Goal: Task Accomplishment & Management: Manage account settings

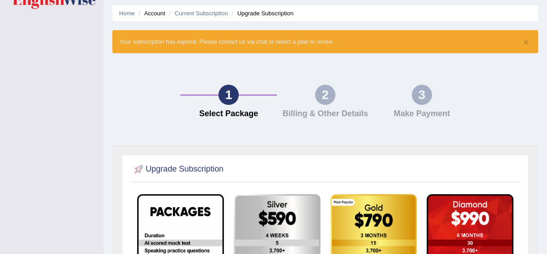
scroll to position [7, 0]
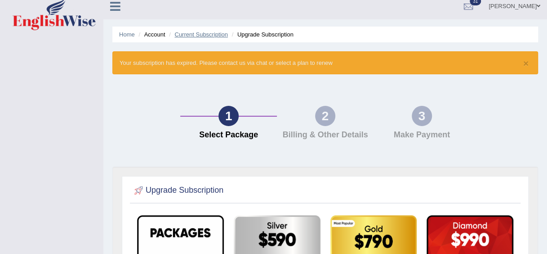
click at [197, 34] on link "Current Subscription" at bounding box center [201, 34] width 54 height 7
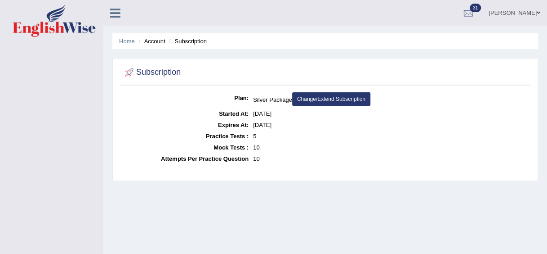
click at [125, 42] on link "Home" at bounding box center [127, 41] width 16 height 7
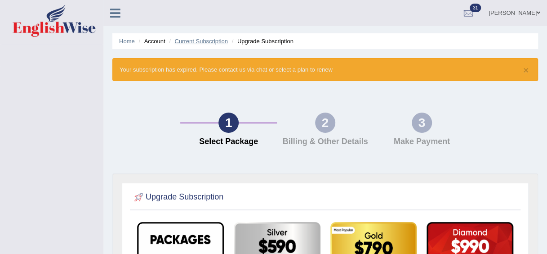
click at [203, 43] on link "Current Subscription" at bounding box center [201, 41] width 54 height 7
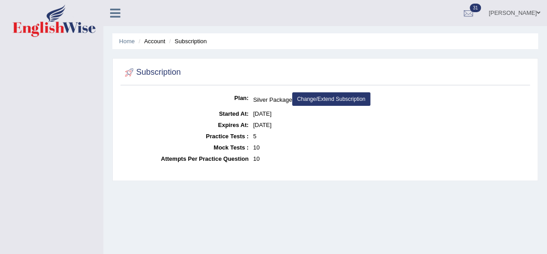
click at [159, 44] on li "Account" at bounding box center [150, 41] width 29 height 9
click at [343, 100] on link "Change/Extend Subscription" at bounding box center [331, 98] width 78 height 13
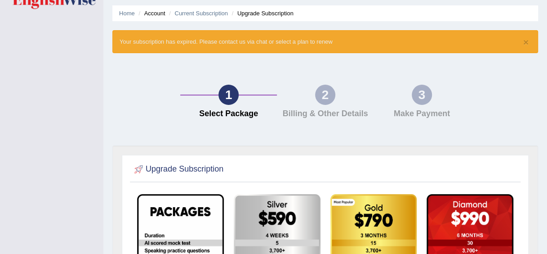
scroll to position [7, 0]
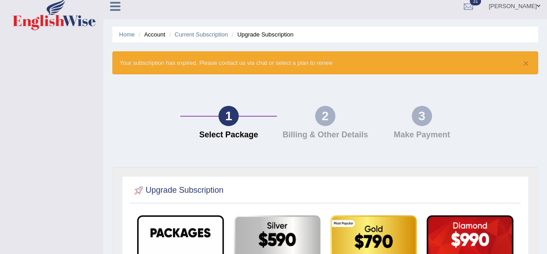
click at [331, 117] on div "2" at bounding box center [325, 116] width 20 height 20
click at [197, 33] on link "Current Subscription" at bounding box center [201, 34] width 54 height 7
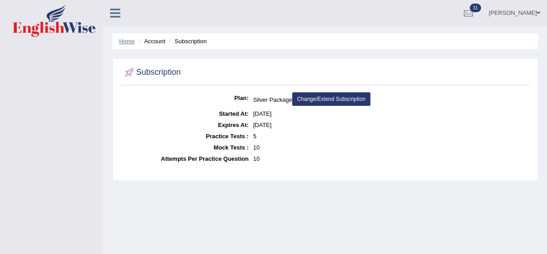
click at [128, 44] on link "Home" at bounding box center [127, 41] width 16 height 7
